Goal: Task Accomplishment & Management: Manage account settings

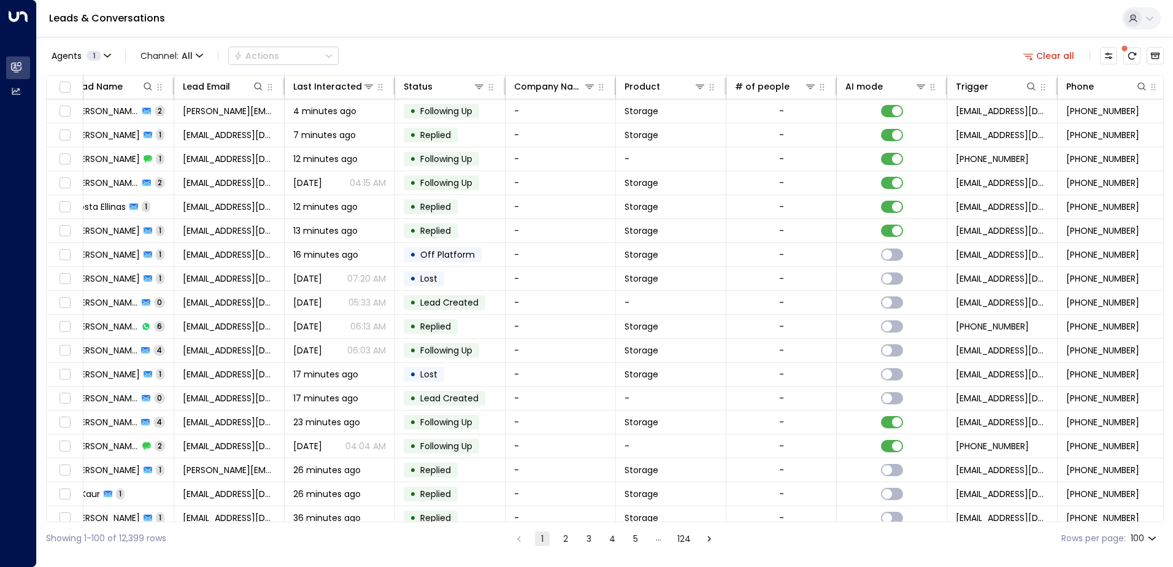
scroll to position [0, 250]
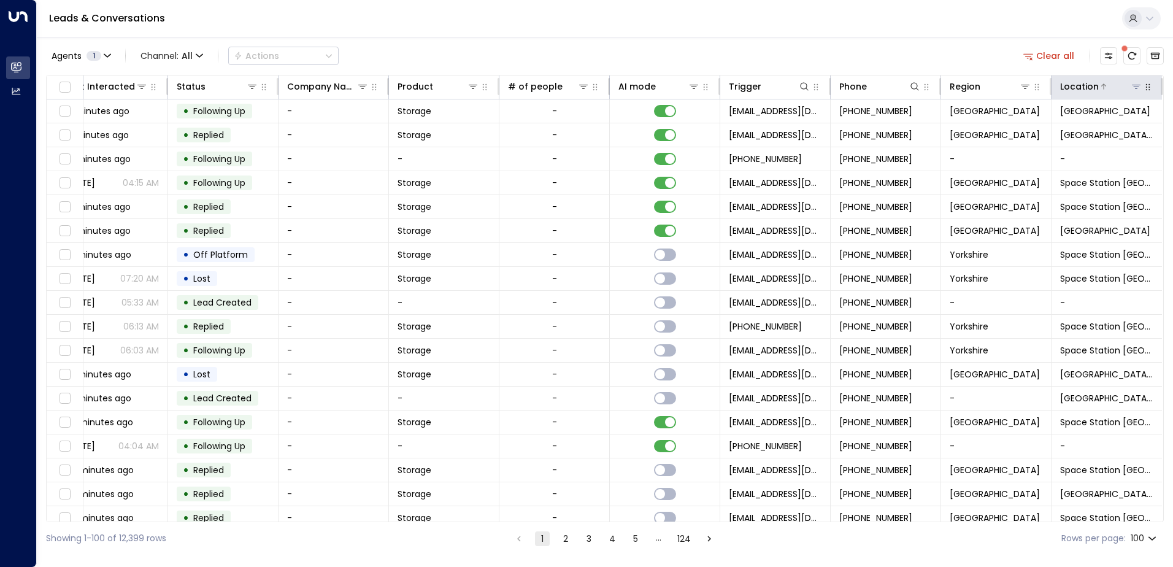
click at [1133, 88] on icon at bounding box center [1136, 87] width 9 height 4
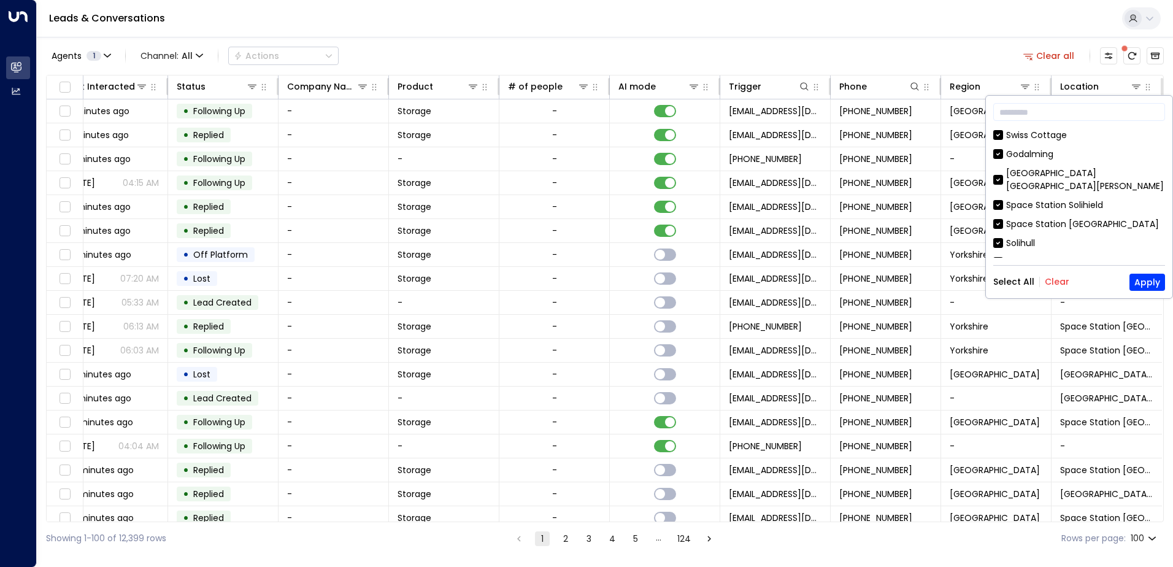
click at [1053, 282] on button "Clear" at bounding box center [1057, 282] width 25 height 10
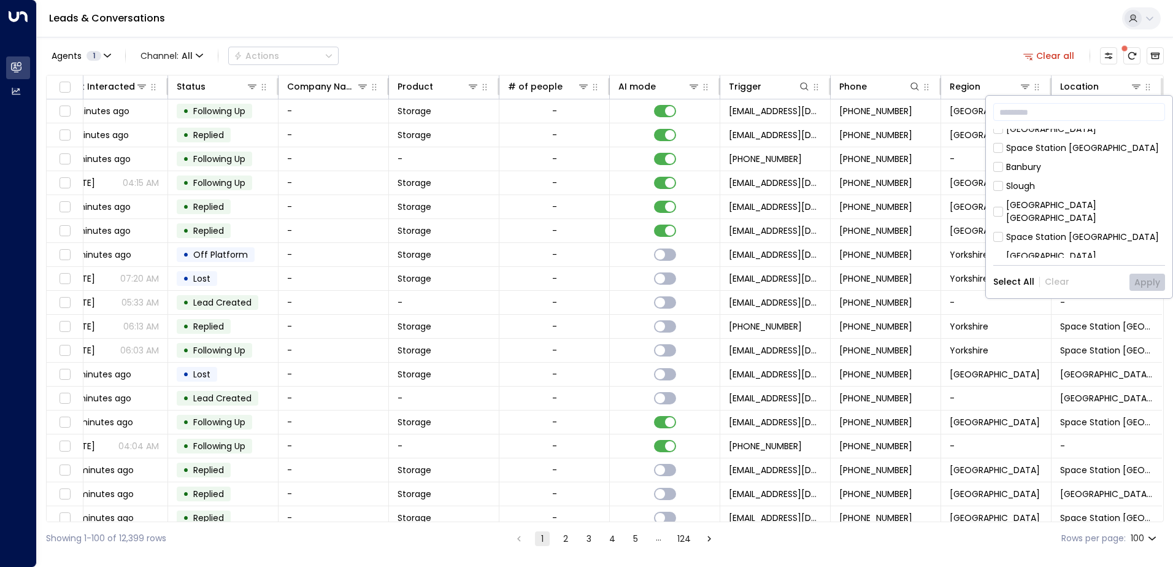
scroll to position [614, 0]
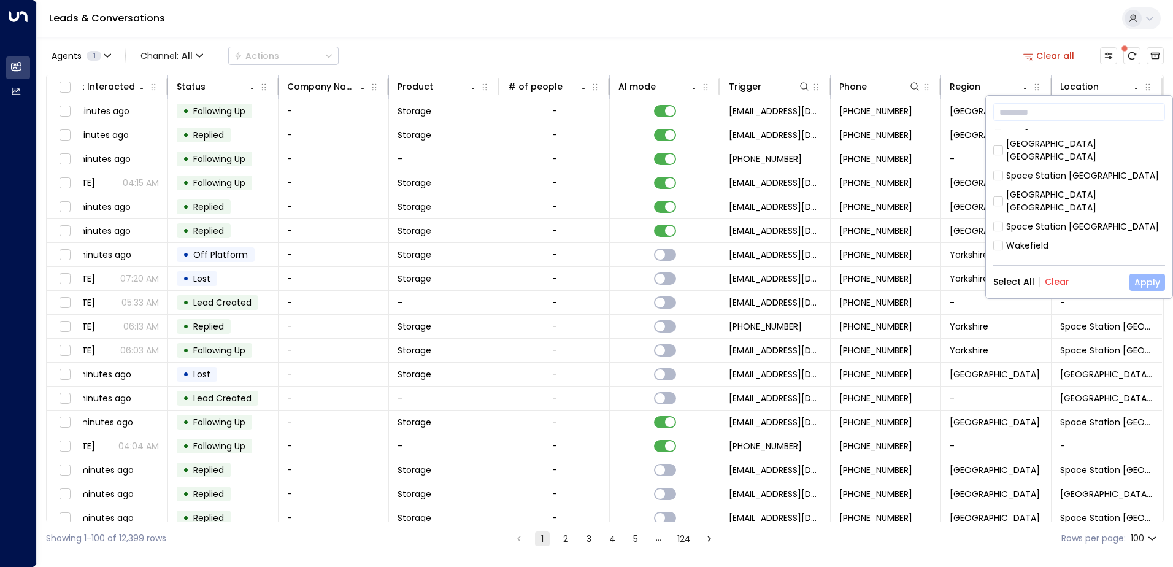
click at [1144, 282] on button "Apply" at bounding box center [1148, 282] width 36 height 17
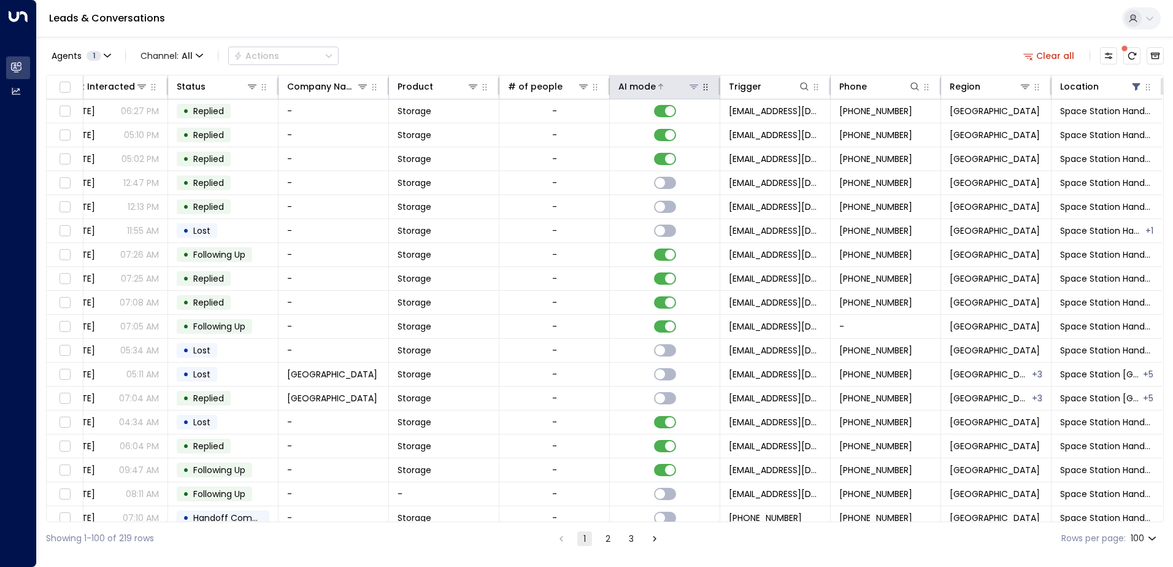
click at [659, 84] on icon at bounding box center [660, 86] width 7 height 7
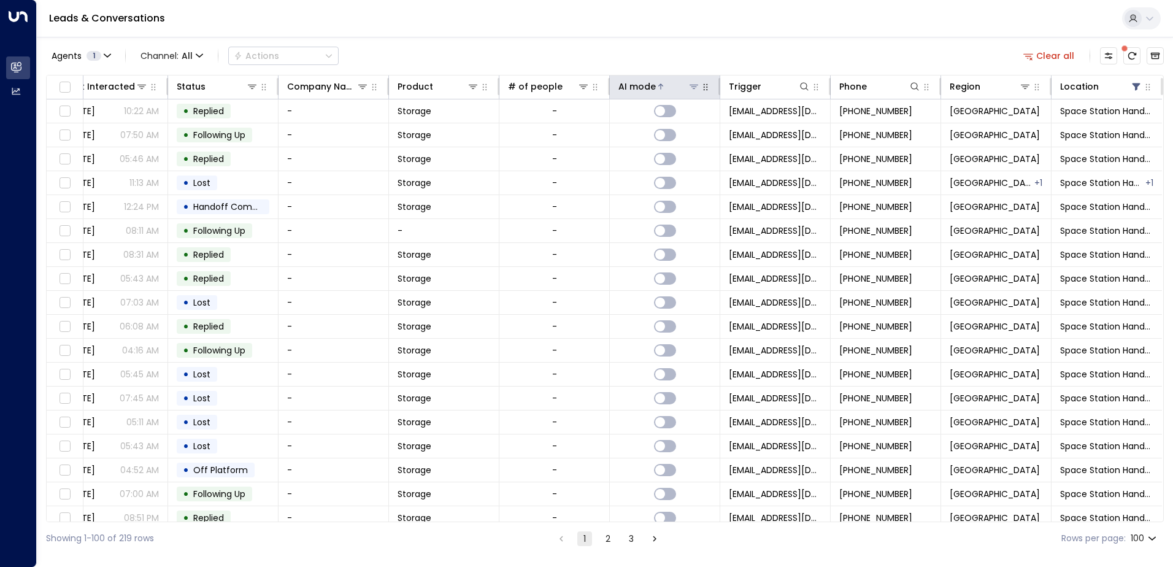
click at [659, 84] on icon at bounding box center [660, 86] width 7 height 7
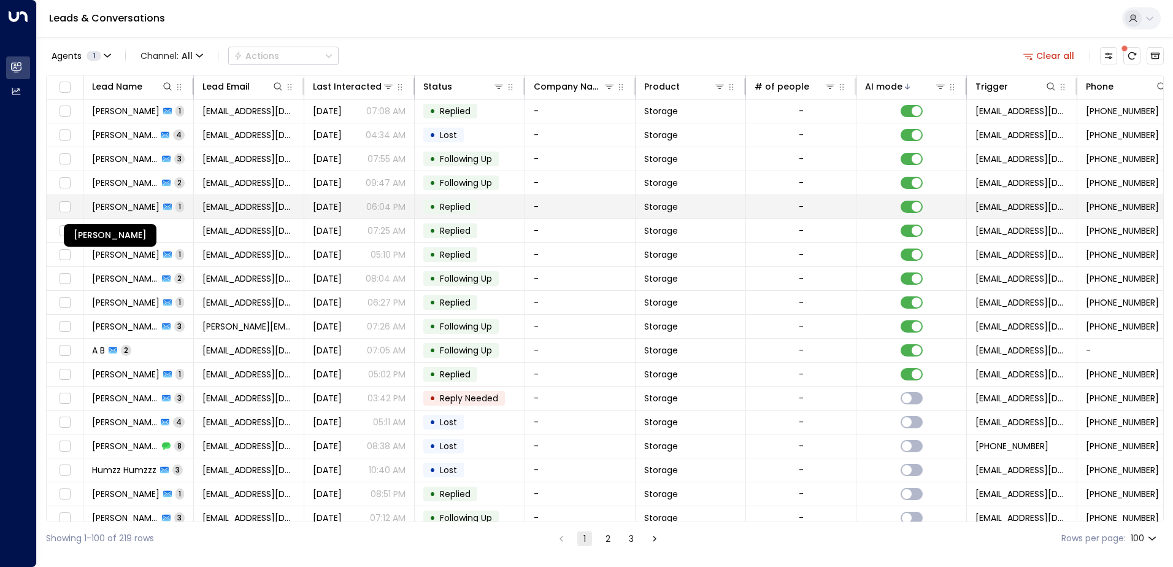
click at [149, 201] on span "[PERSON_NAME]" at bounding box center [126, 207] width 68 height 12
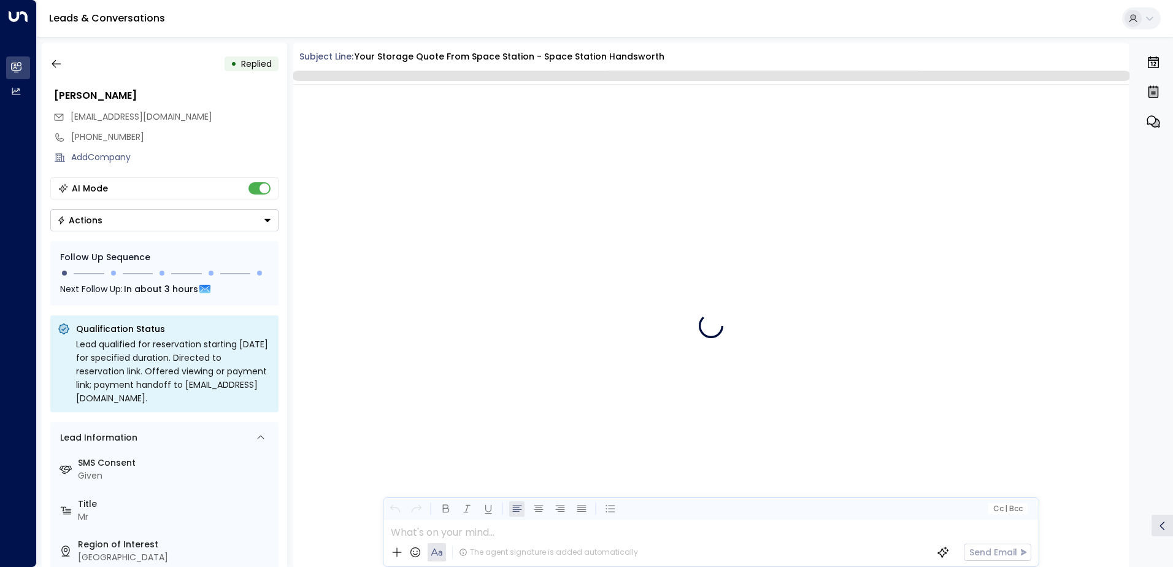
scroll to position [583, 0]
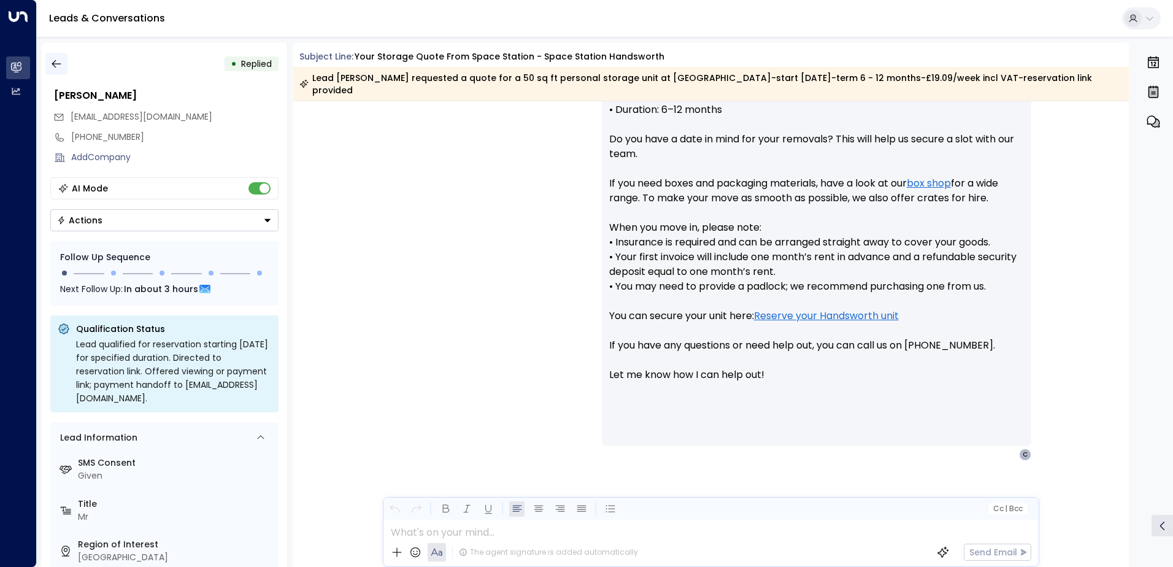
click at [55, 61] on icon "button" at bounding box center [56, 64] width 9 height 8
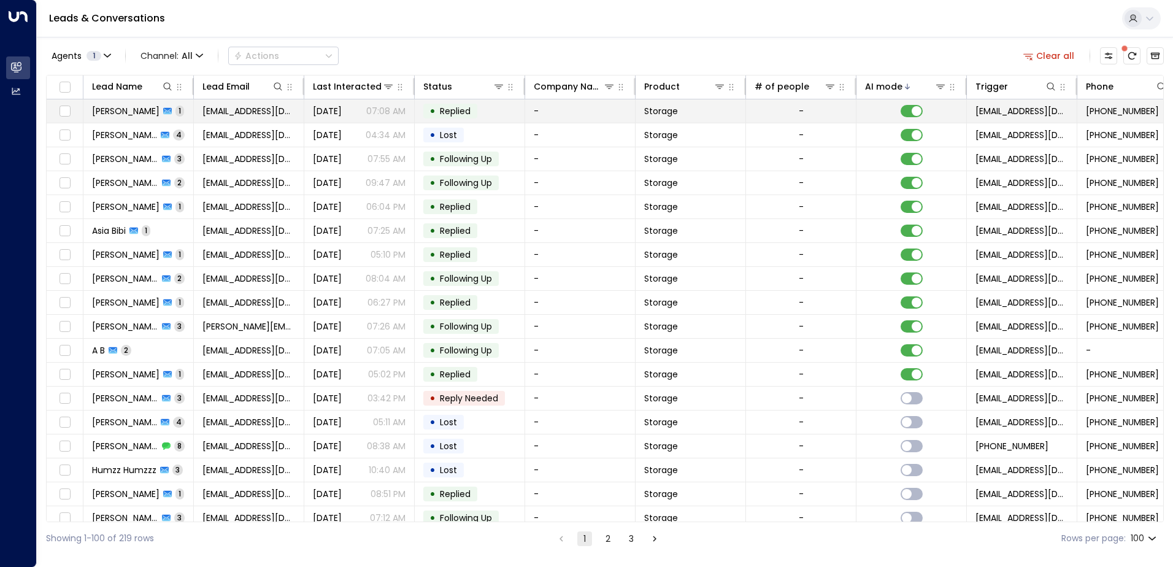
click at [182, 107] on td "[PERSON_NAME] 1" at bounding box center [138, 110] width 110 height 23
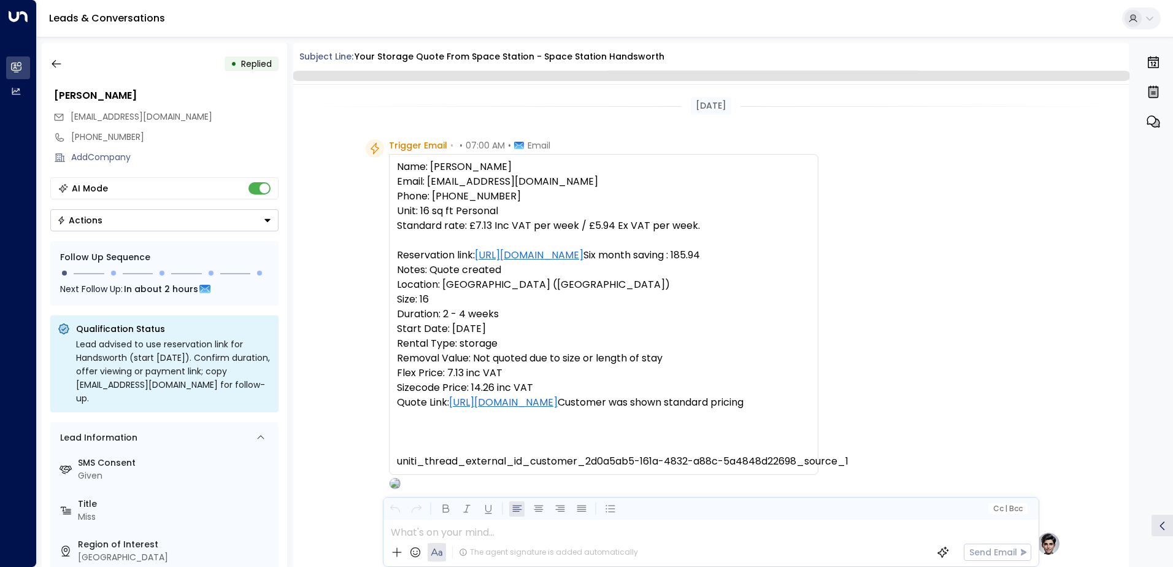
scroll to position [554, 0]
